Goal: Obtain resource: Obtain resource

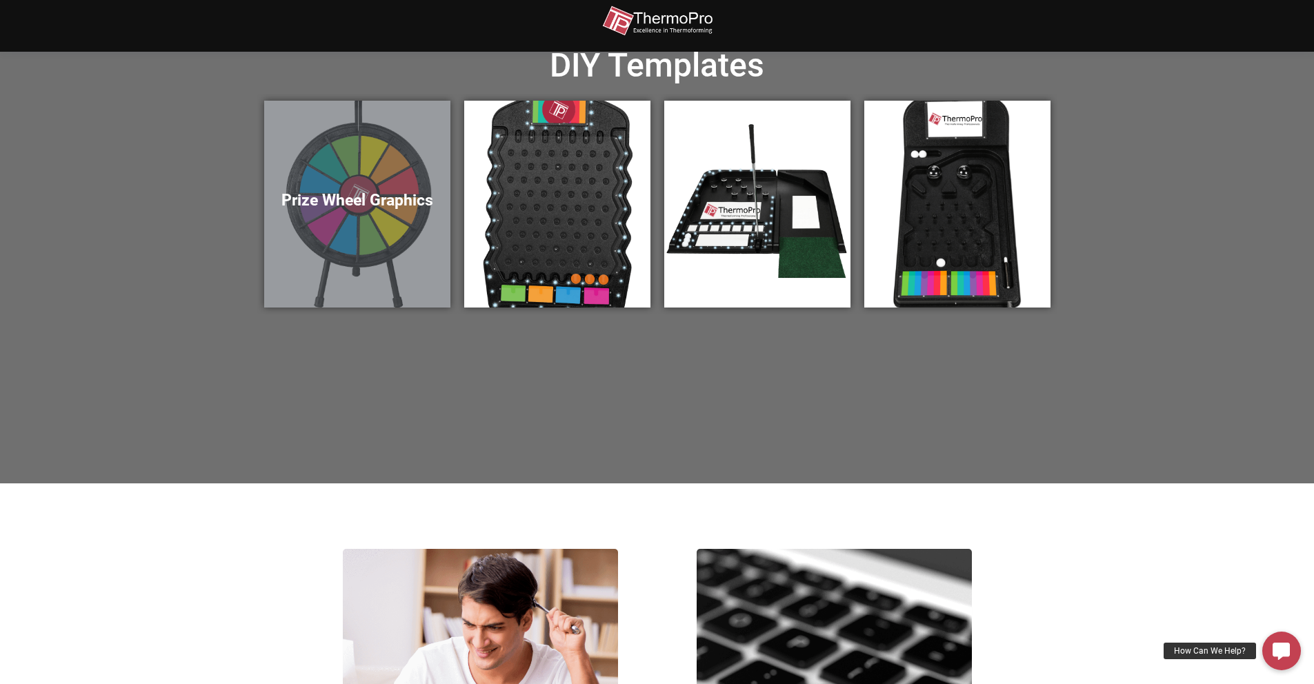
click at [385, 201] on h5 "Prize Wheel Graphics" at bounding box center [357, 200] width 159 height 19
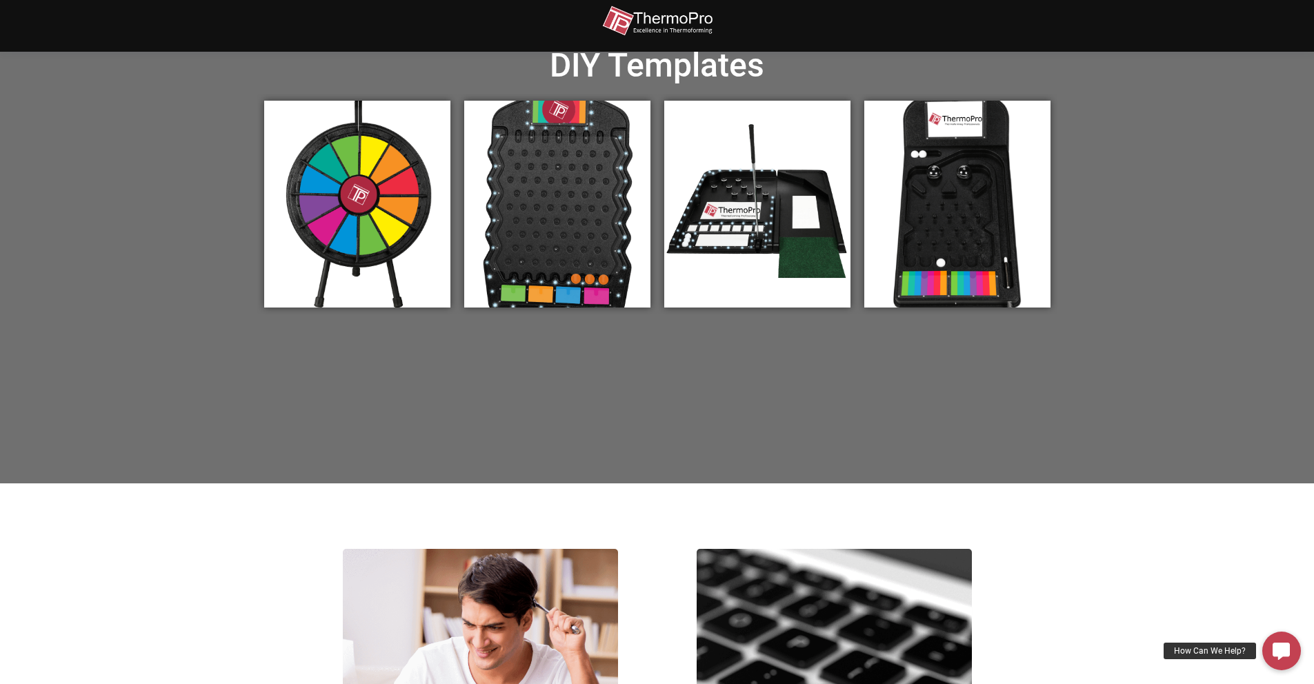
click at [659, 21] on img at bounding box center [657, 21] width 110 height 31
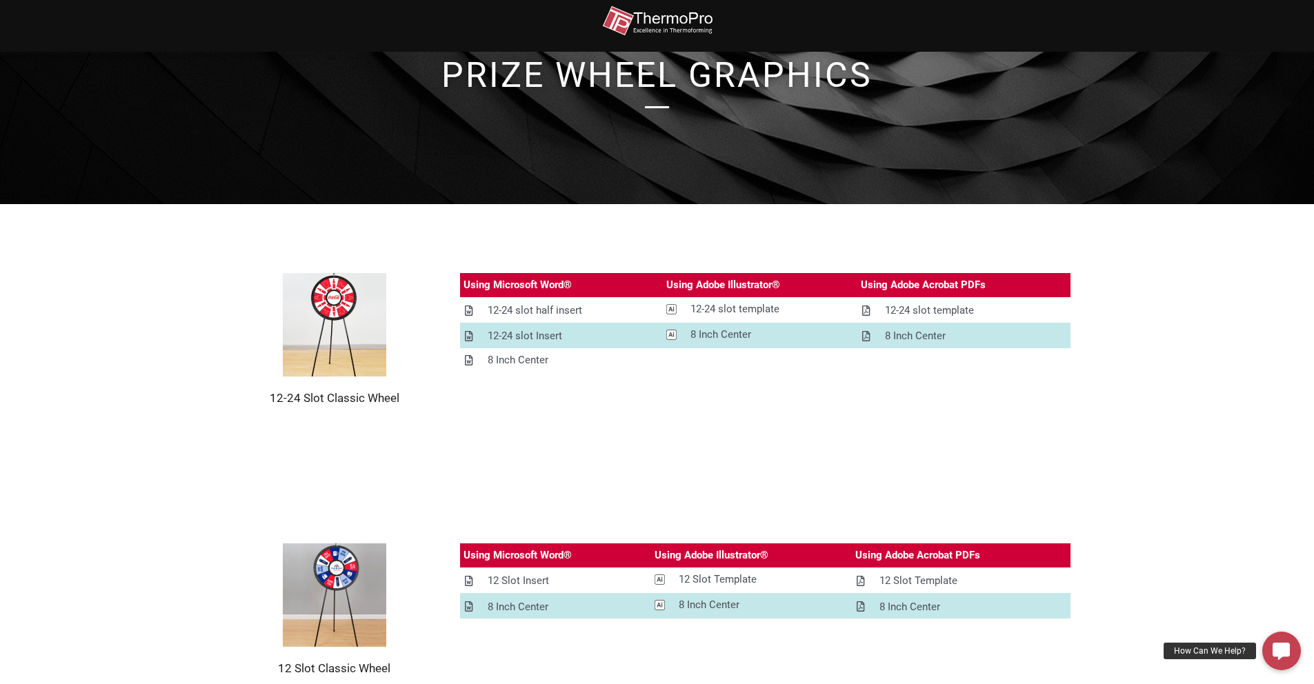
scroll to position [97, 0]
